Goal: Communication & Community: Ask a question

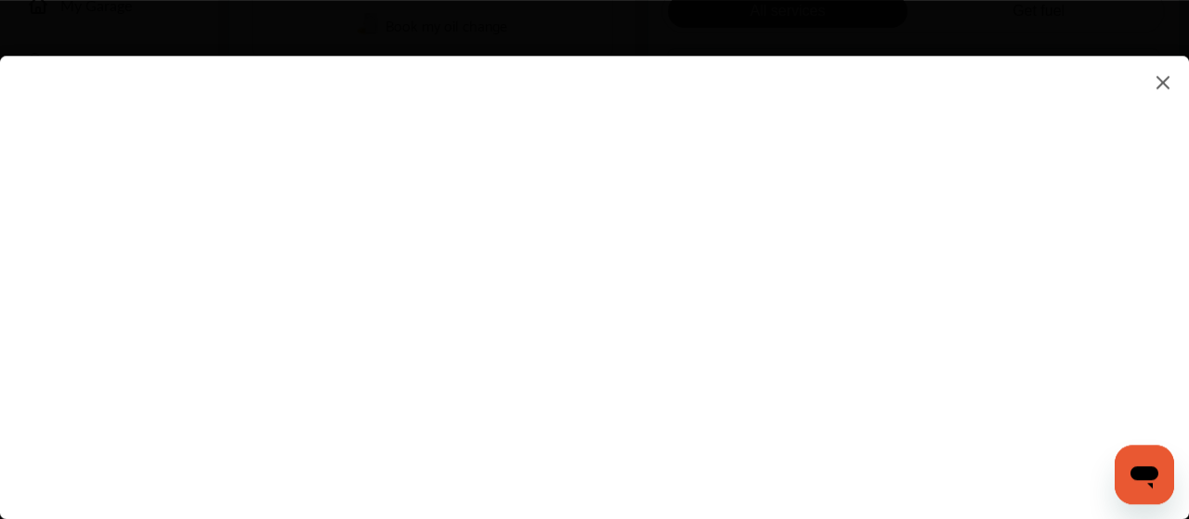
scroll to position [453, 0]
click at [1121, 282] on flutter-view at bounding box center [594, 269] width 1189 height 426
click at [1052, 247] on flutter-view at bounding box center [594, 269] width 1189 height 426
click at [1055, 351] on flutter-view at bounding box center [594, 269] width 1189 height 426
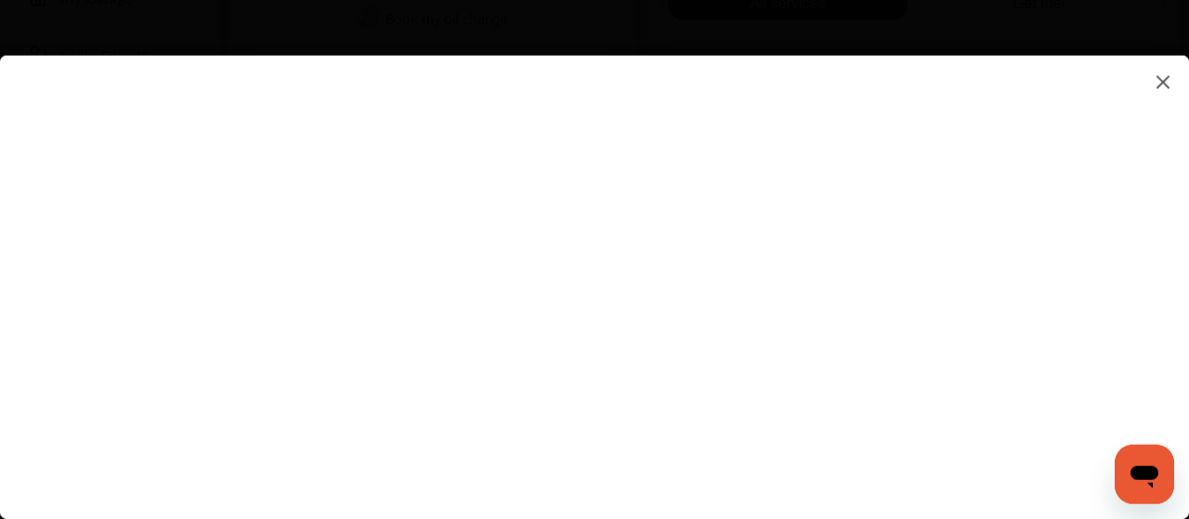
click at [1138, 279] on flutter-view at bounding box center [594, 269] width 1189 height 426
click at [1145, 467] on icon "Open messaging window" at bounding box center [1144, 477] width 28 height 22
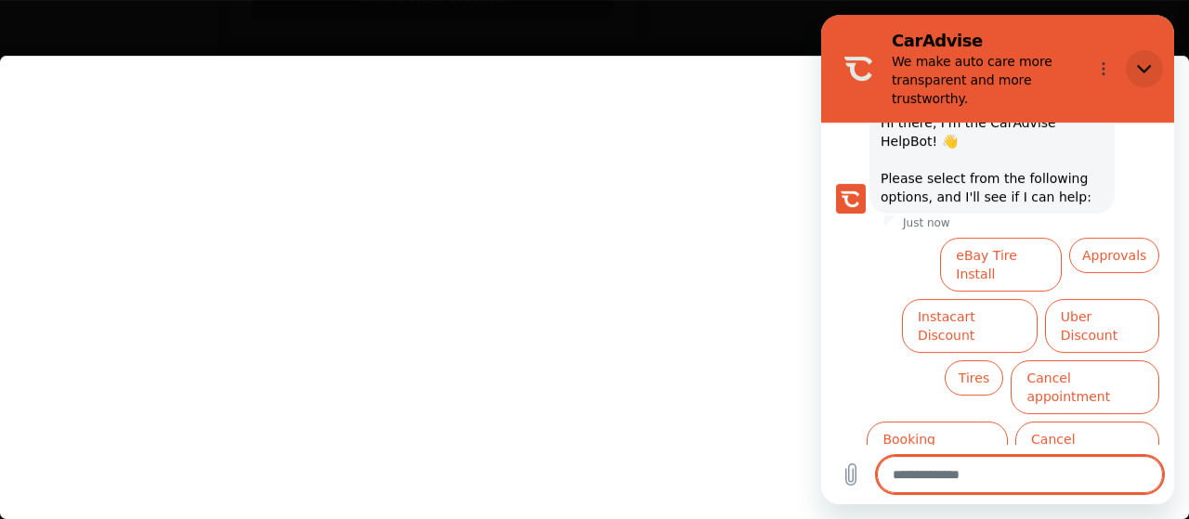
scroll to position [111, 0]
click at [1137, 65] on icon "Close" at bounding box center [1144, 68] width 15 height 15
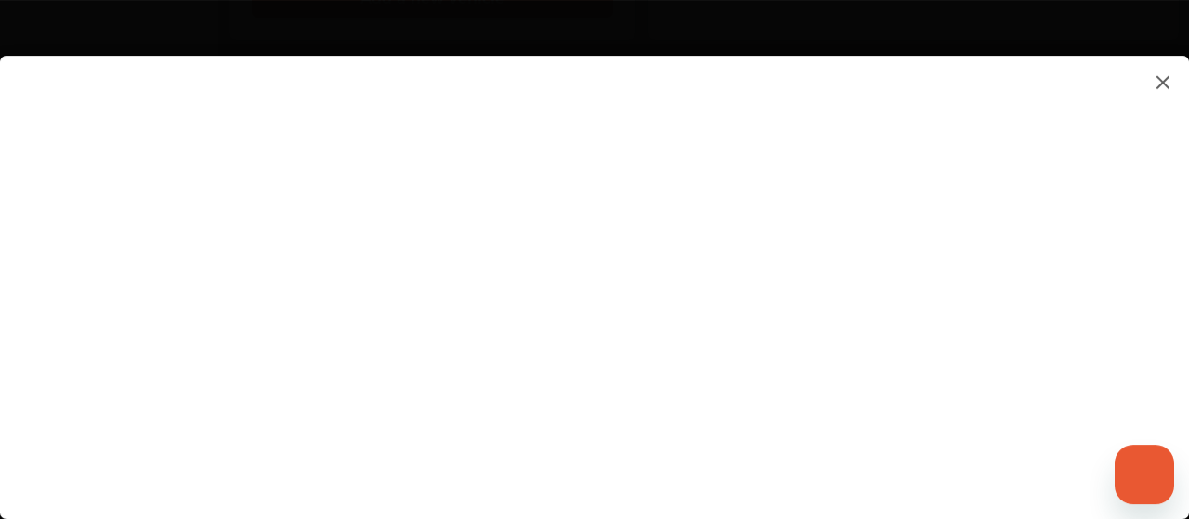
type textarea "*"
click at [542, 146] on flutter-view at bounding box center [594, 269] width 1189 height 426
click at [1062, 354] on flutter-view at bounding box center [594, 269] width 1189 height 426
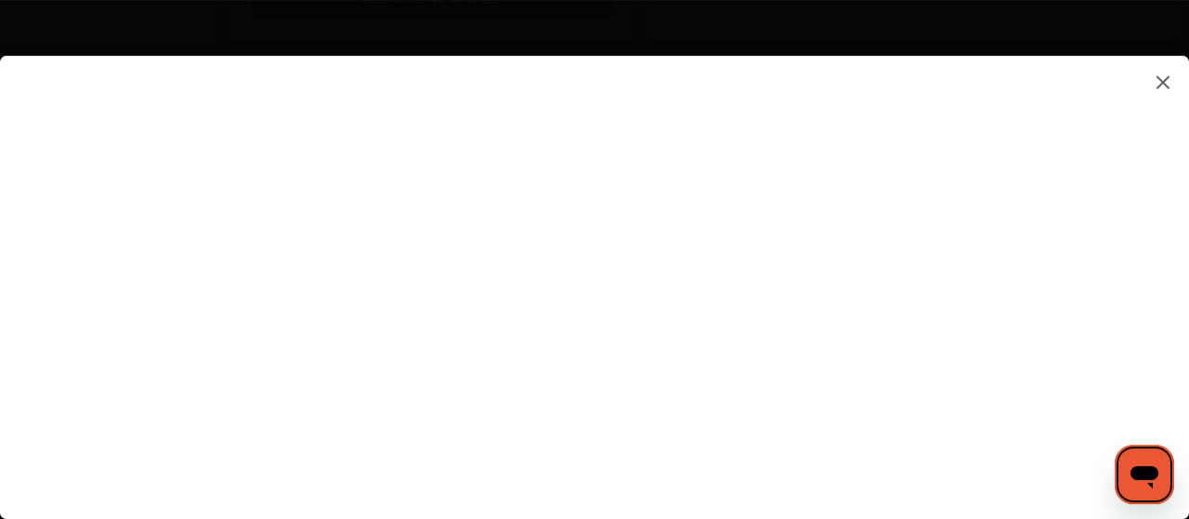
click at [1062, 354] on flutter-view at bounding box center [594, 269] width 1189 height 426
click button "Open messaging window" at bounding box center [1144, 474] width 59 height 59
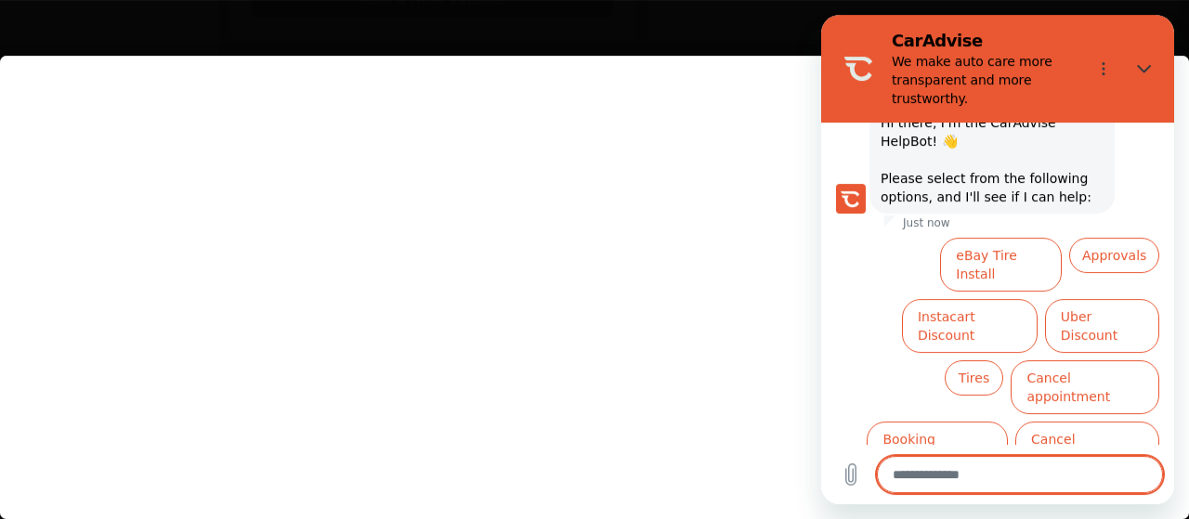
scroll to position [111, 0]
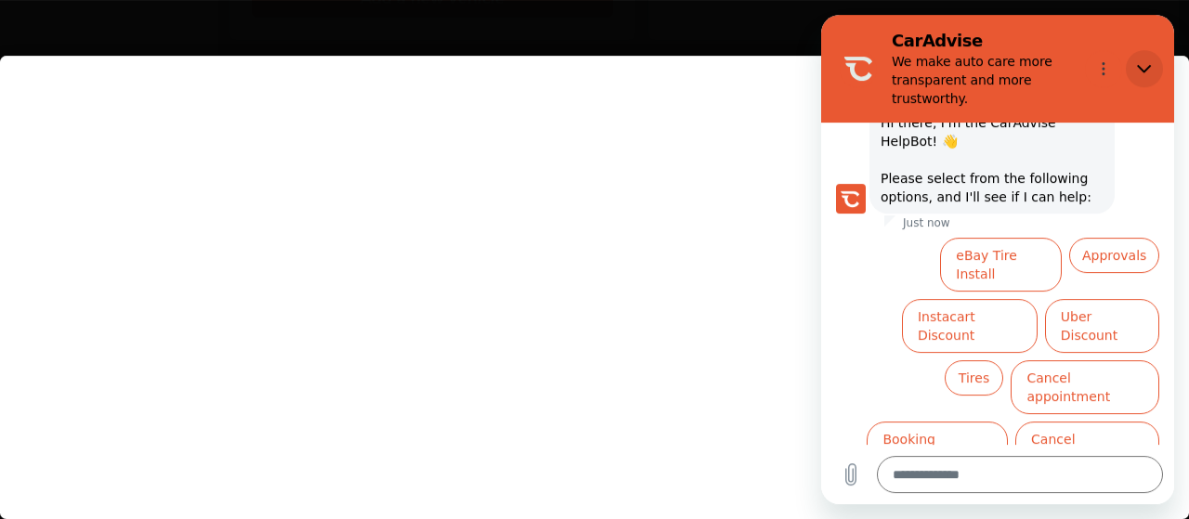
click at [1134, 64] on button "Close" at bounding box center [1144, 68] width 37 height 37
type textarea "*"
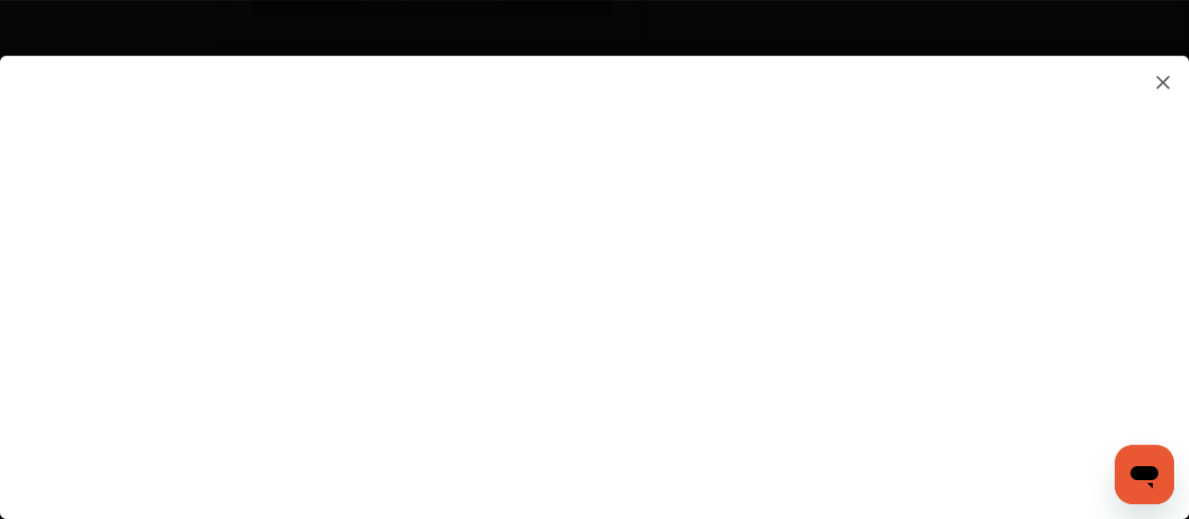
scroll to position [93, 0]
click at [530, 315] on flutter-view at bounding box center [594, 269] width 1189 height 426
click at [1162, 81] on img at bounding box center [1163, 82] width 22 height 23
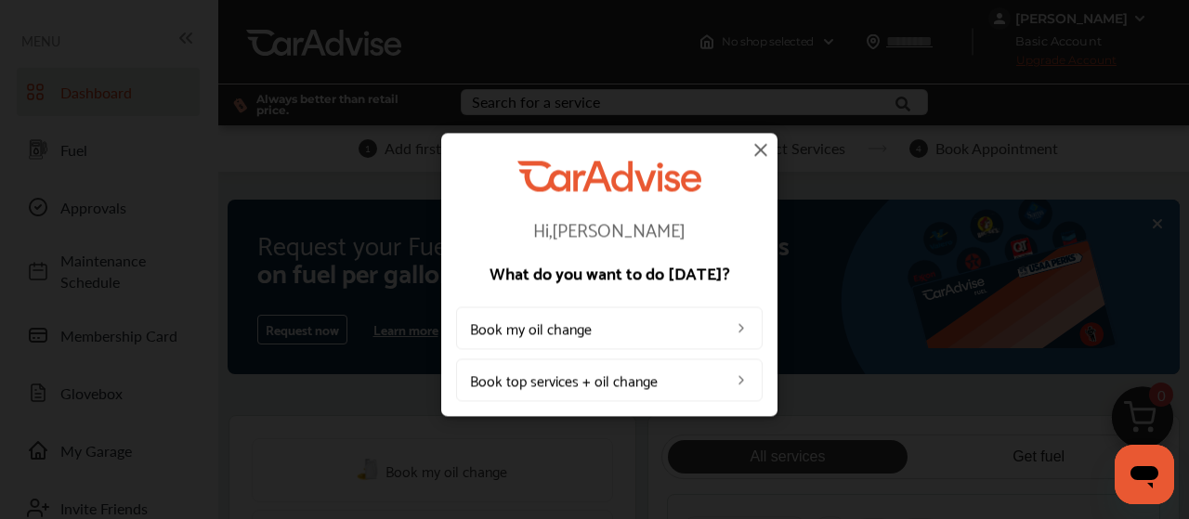
click at [757, 150] on img at bounding box center [761, 149] width 22 height 22
